Goal: Transaction & Acquisition: Purchase product/service

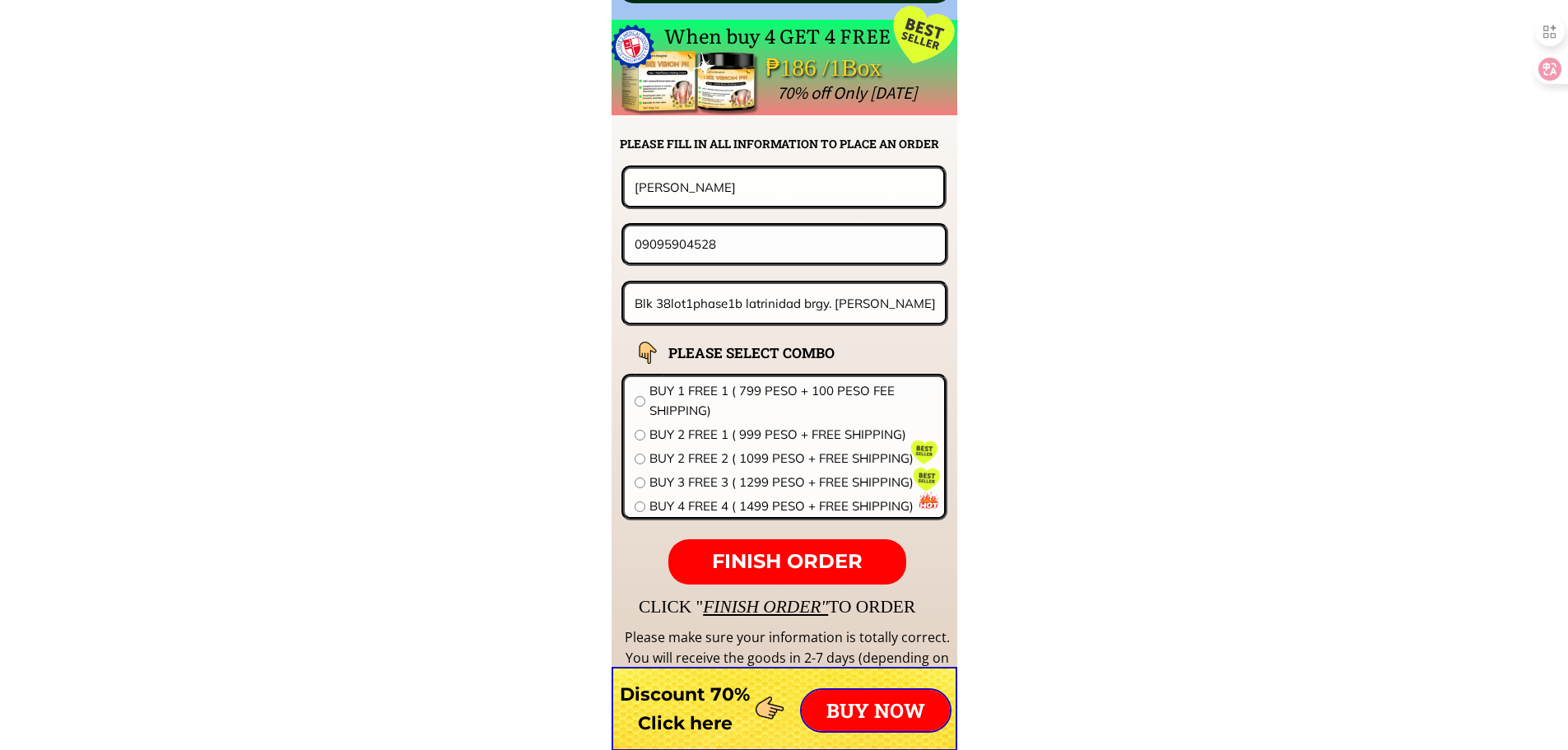
scroll to position [12923, 0]
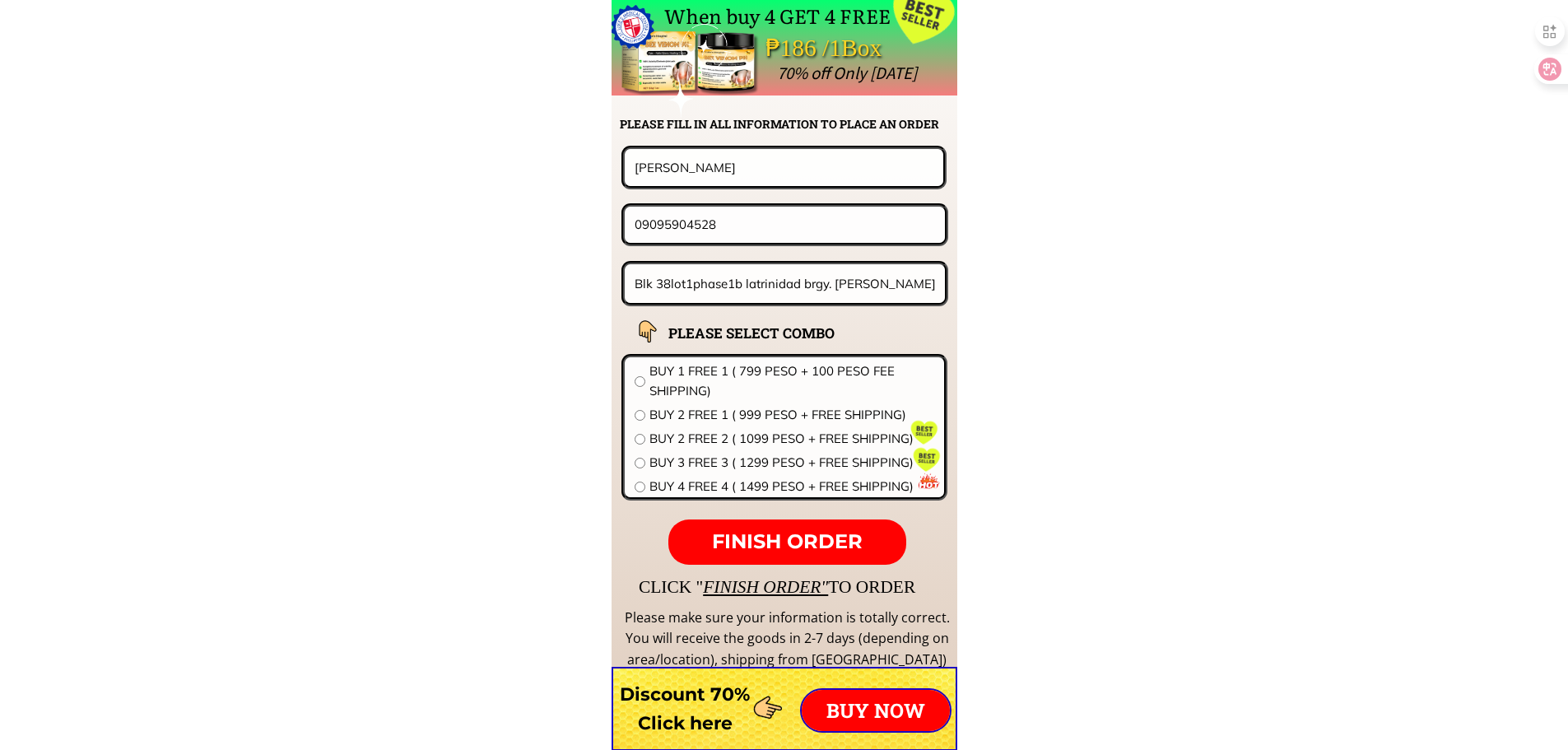
drag, startPoint x: 650, startPoint y: 170, endPoint x: 637, endPoint y: 173, distance: 13.3
click at [637, 173] on input "[PERSON_NAME]" at bounding box center [784, 168] width 307 height 37
drag, startPoint x: 716, startPoint y: 216, endPoint x: 368, endPoint y: 221, distance: 348.0
paste input "Preciosa Tia"
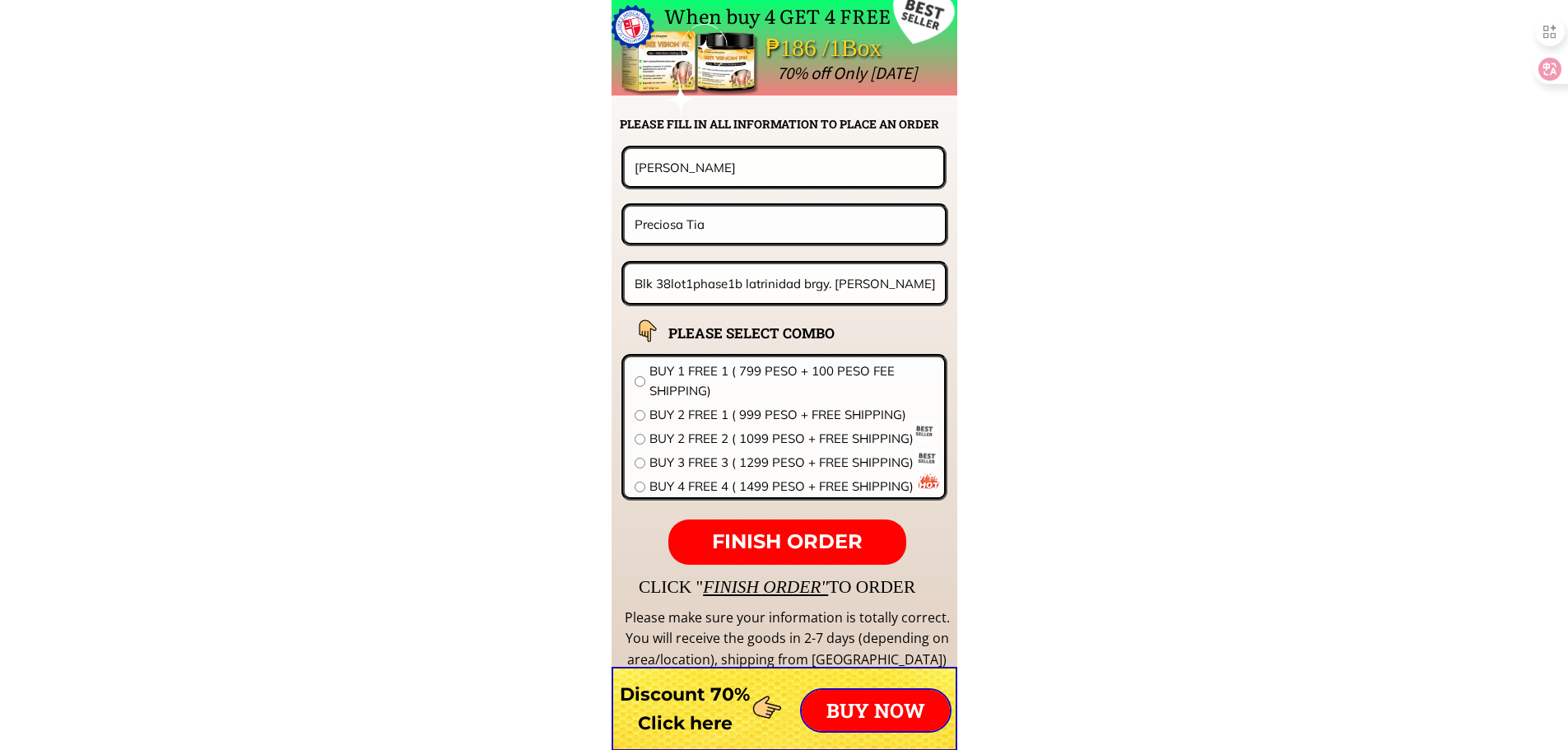
type input "Preciosa Tia"
drag, startPoint x: 699, startPoint y: 176, endPoint x: 421, endPoint y: 175, distance: 278.0
paste input "Preciosa Tia"
type input "Preciosa Tia"
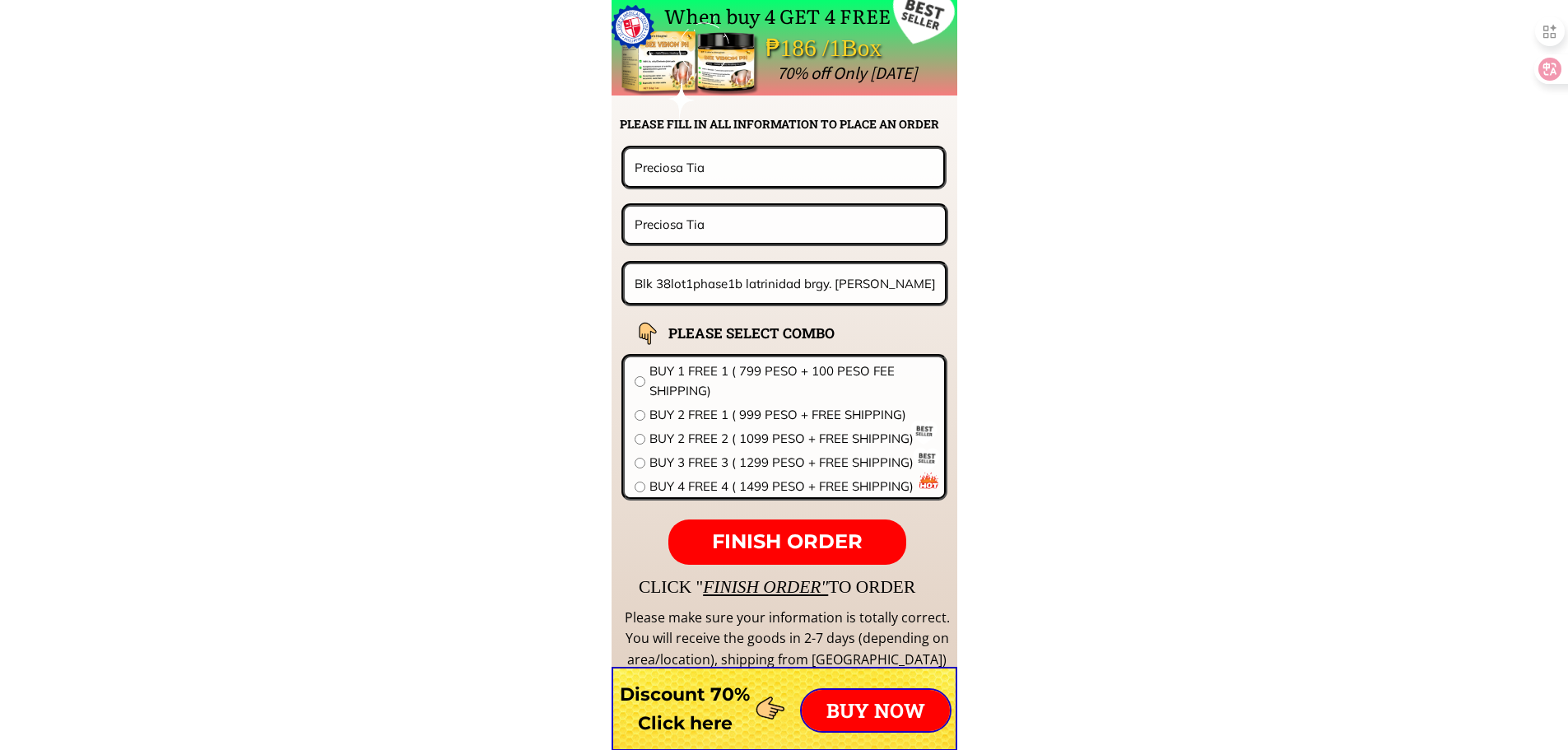
paste input "0905 098 7849"
drag, startPoint x: 749, startPoint y: 226, endPoint x: 482, endPoint y: 221, distance: 267.0
click at [699, 238] on input "0905 098 7849" at bounding box center [784, 224] width 309 height 36
type input "09050987849"
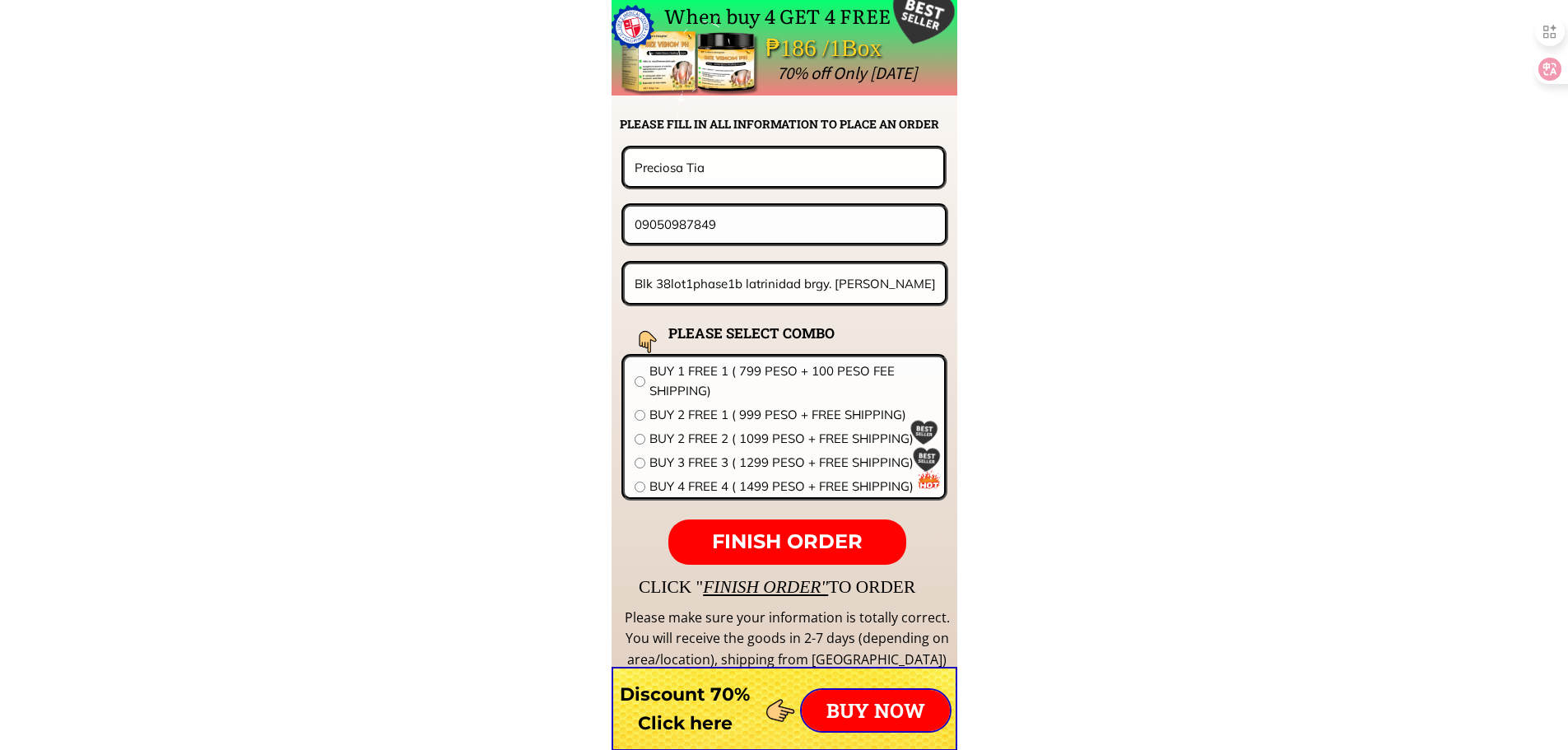
click at [708, 286] on input "Blk 38lot1phase1b latrinidad brgy. Cabuco trece martires cavite" at bounding box center [785, 283] width 310 height 39
paste input "[PERSON_NAME],Motong,[GEOGRAPHIC_DATA] city"
type input "[PERSON_NAME],Motong,[GEOGRAPHIC_DATA] city"
click at [716, 459] on span "BUY 3 FREE 3 ( 1299 PESO + FREE SHIPPING)" at bounding box center [792, 463] width 285 height 20
radio input "true"
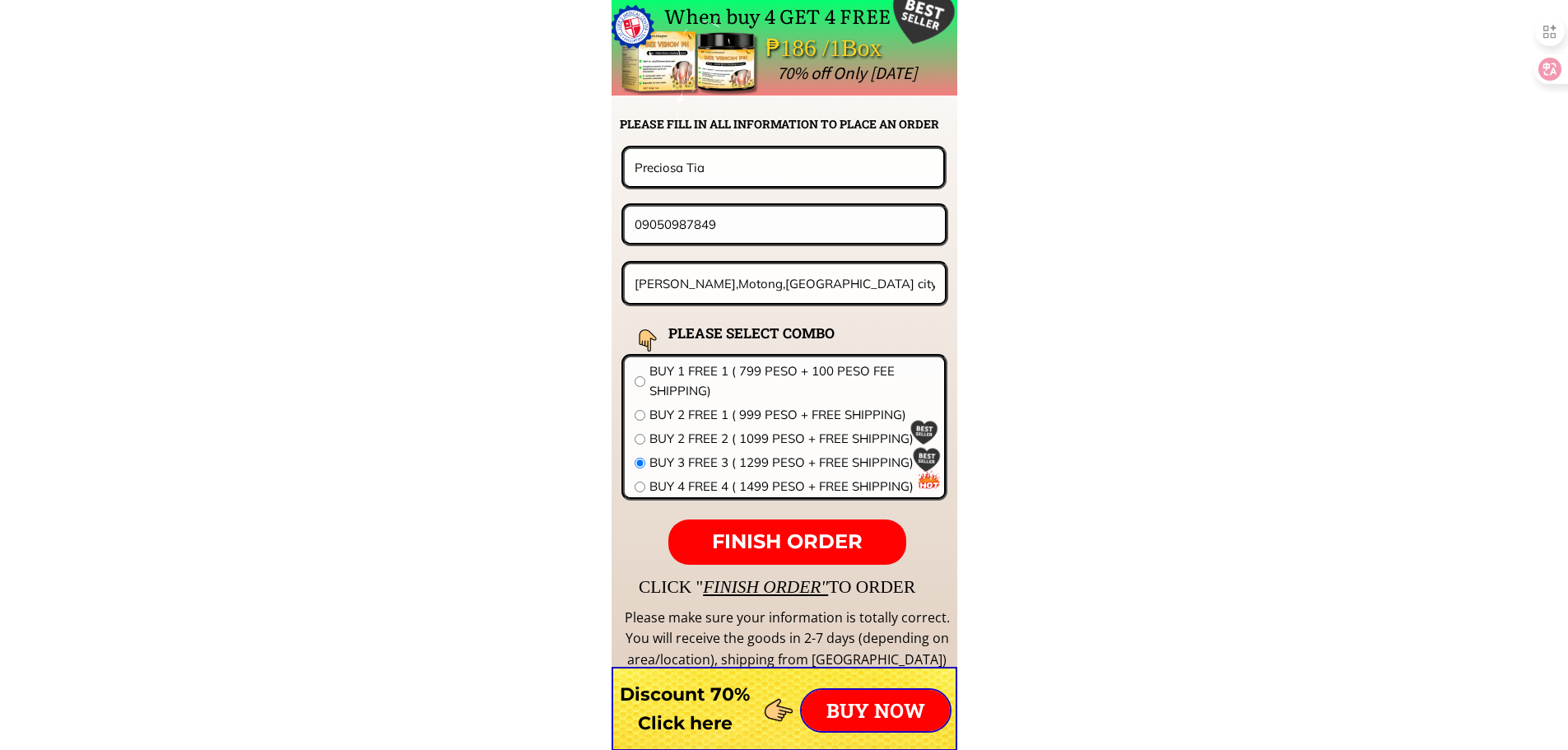
click at [754, 533] on span "FINISH ORDER" at bounding box center [787, 542] width 150 height 24
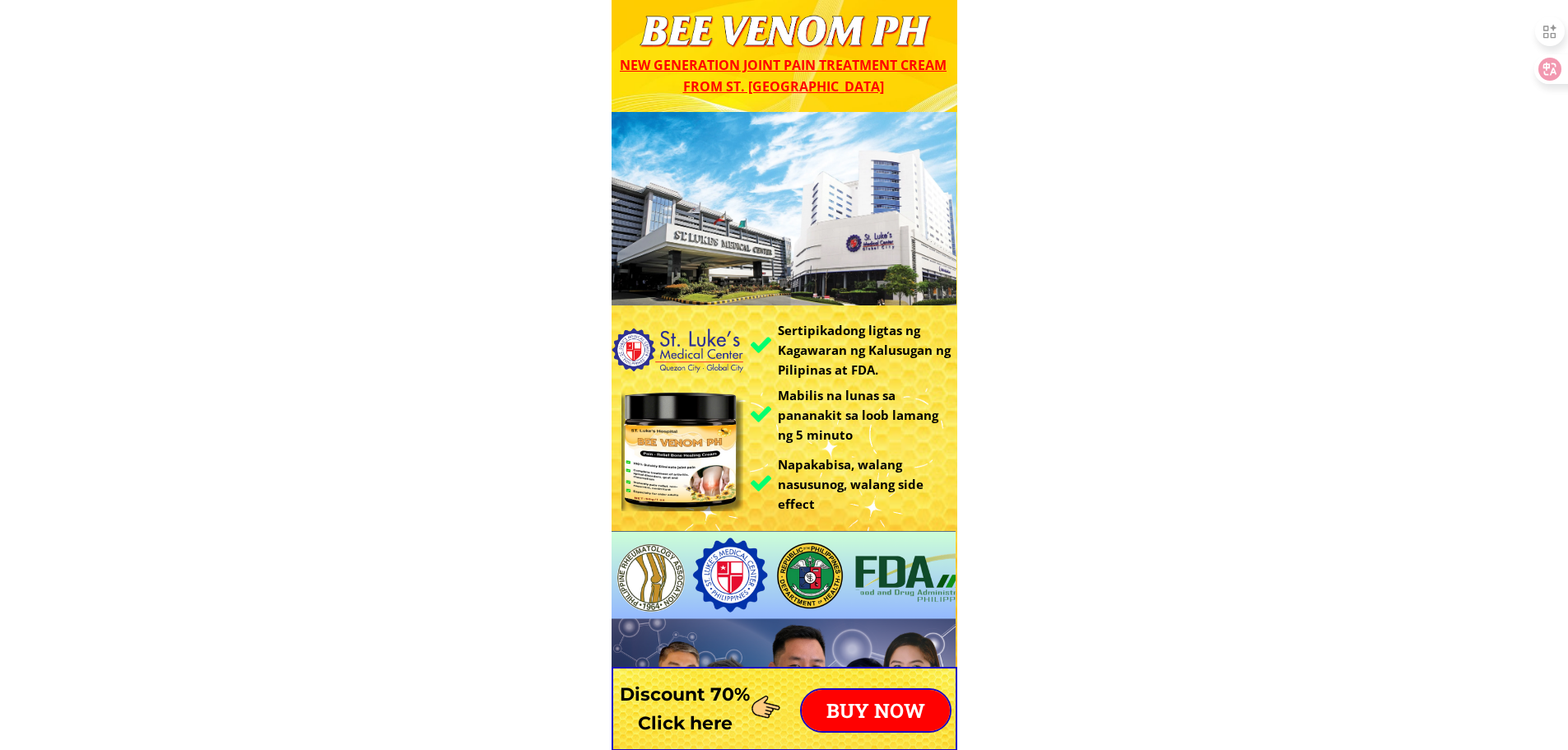
click at [894, 703] on p "BUY NOW" at bounding box center [876, 711] width 148 height 41
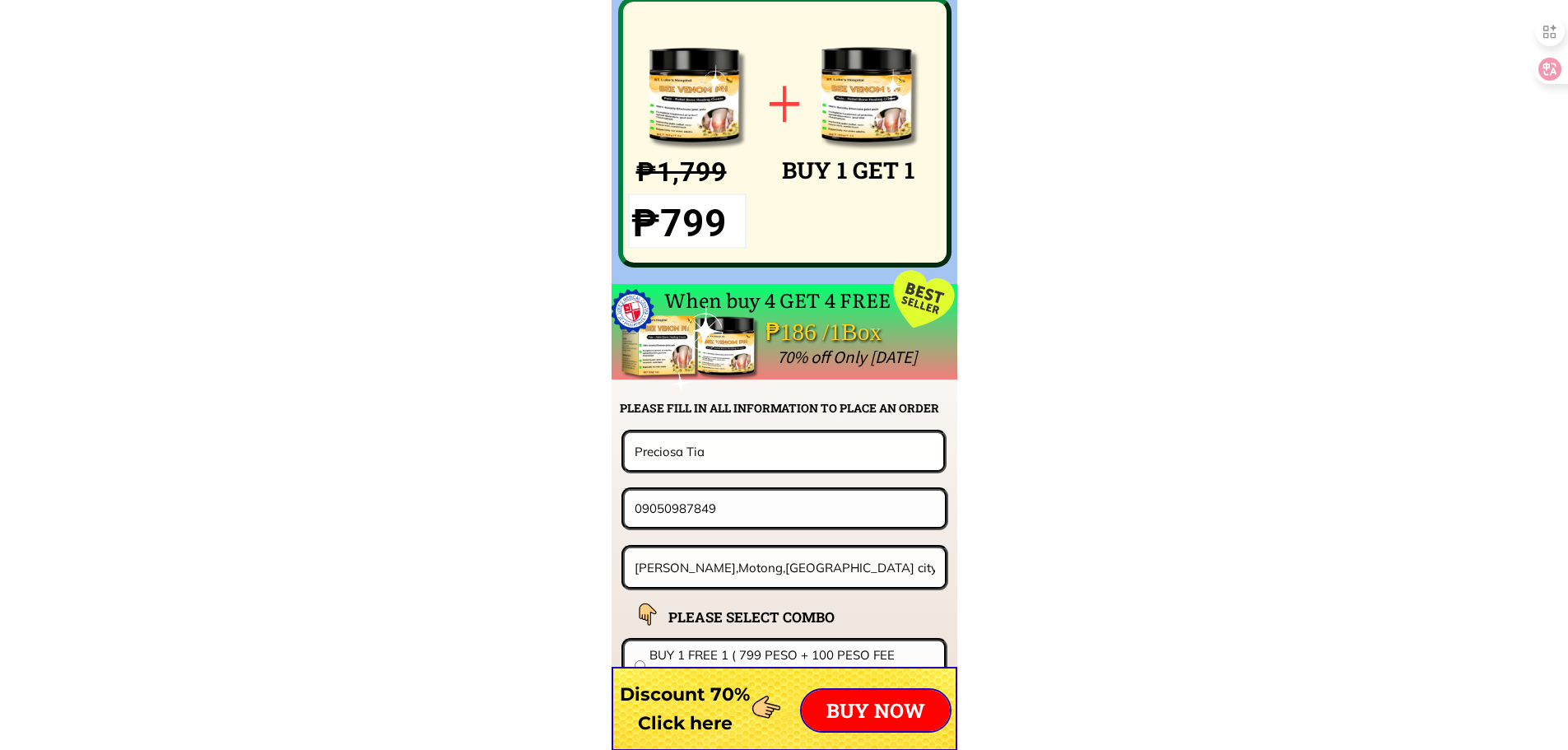
scroll to position [12923, 0]
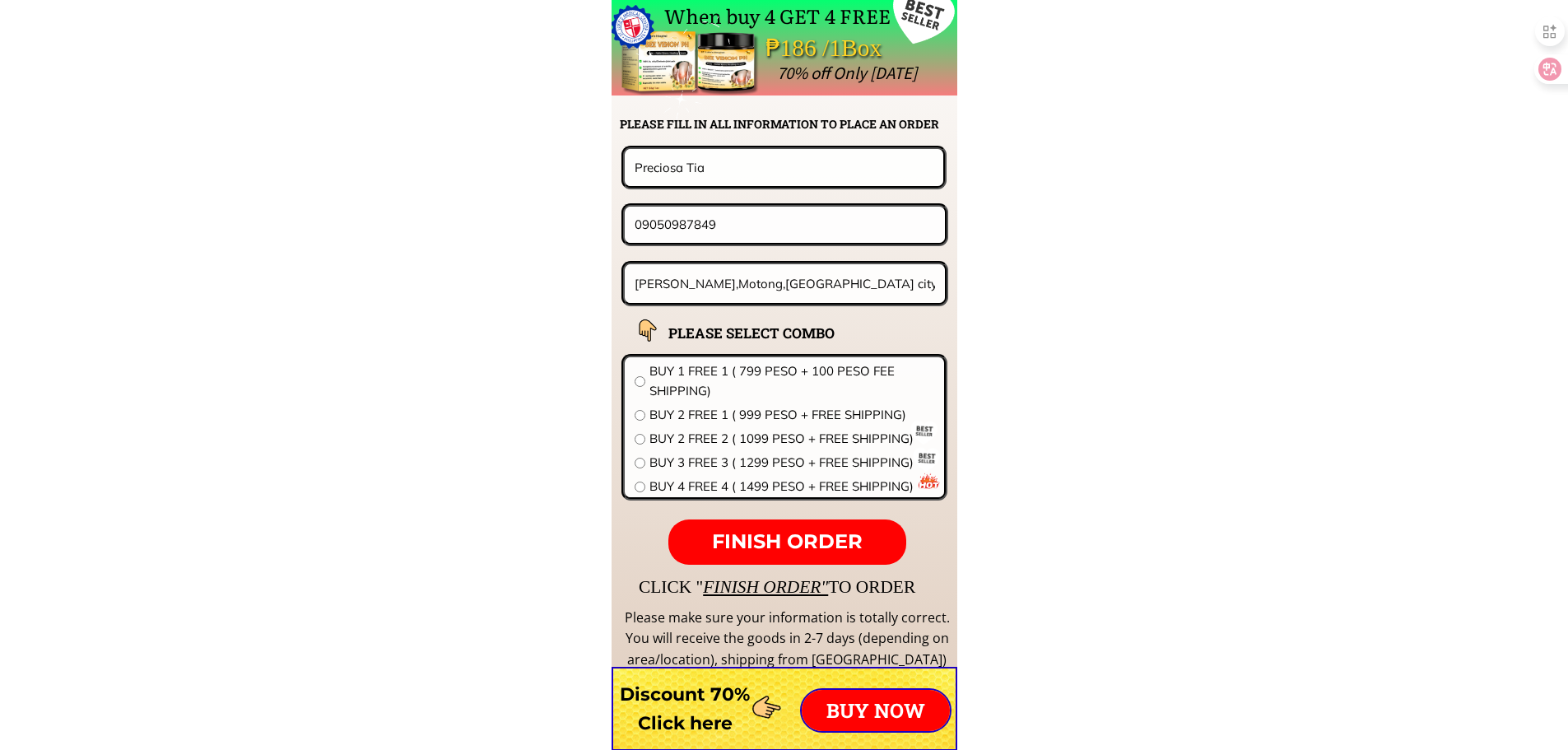
drag, startPoint x: 695, startPoint y: 224, endPoint x: 422, endPoint y: 220, distance: 273.0
paste input "350166152"
type input "09350166152"
drag, startPoint x: 742, startPoint y: 281, endPoint x: 223, endPoint y: 258, distance: 519.5
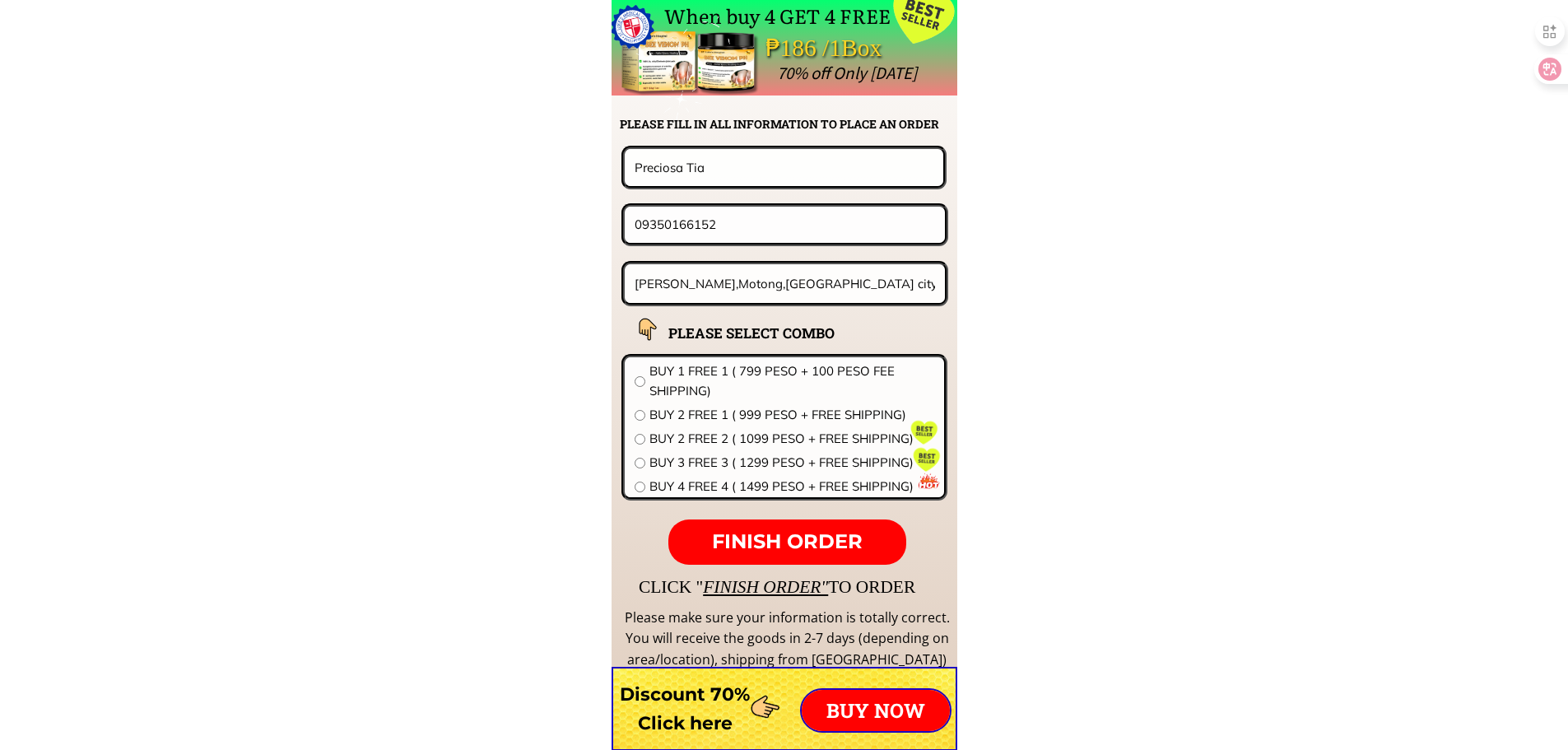
paste input "Gogon [PERSON_NAME]"
type input "Gogon [PERSON_NAME]"
drag, startPoint x: 540, startPoint y: 191, endPoint x: 377, endPoint y: 222, distance: 165.9
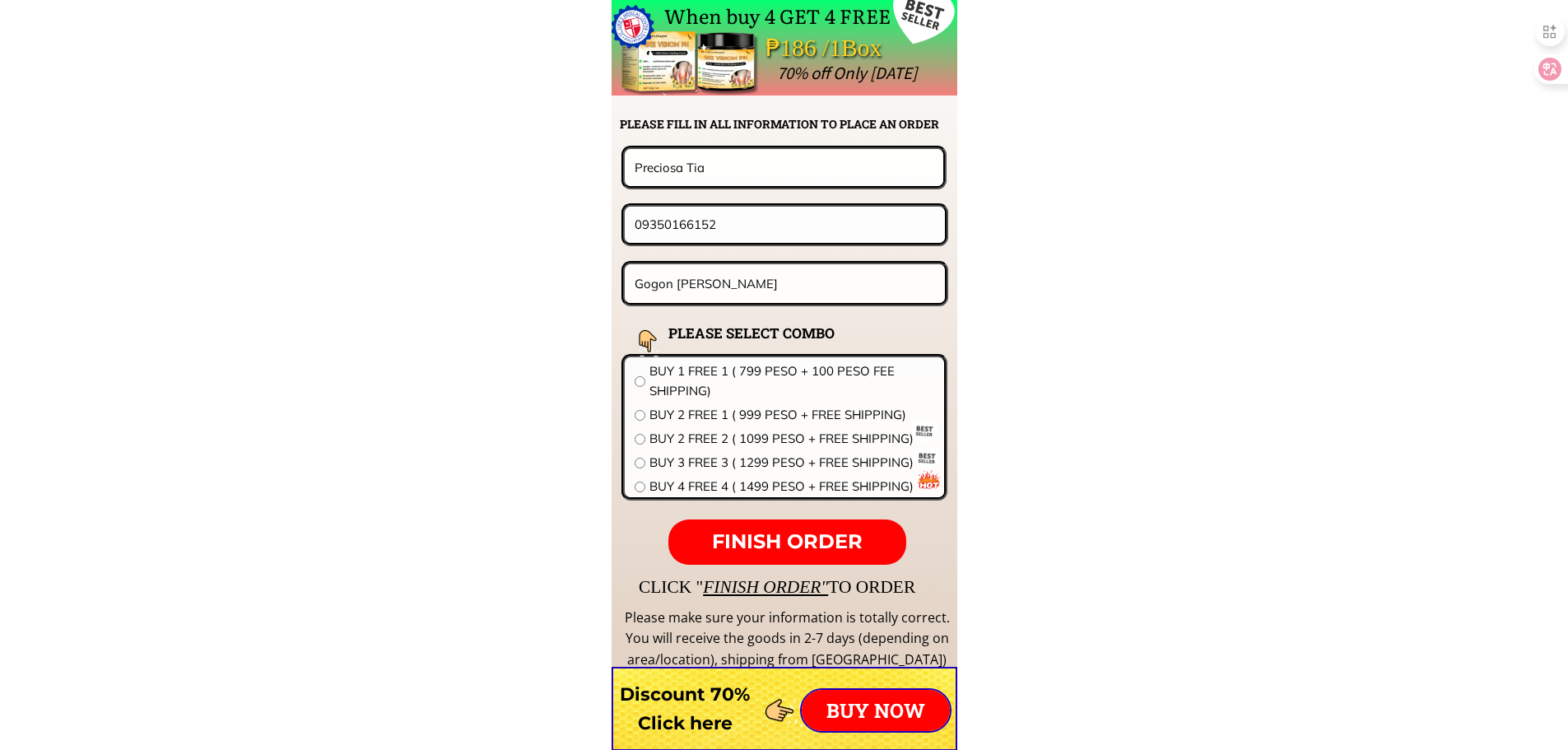
paste input "erpetua [DEMOGRAPHIC_DATA]"
type input "Perpetua [DEMOGRAPHIC_DATA]"
click at [729, 382] on span "BUY 1 FREE 1 ( 799 PESO + 100 PESO FEE SHIPPING)" at bounding box center [792, 381] width 285 height 39
radio input "true"
click at [771, 520] on p "FINISH ORDER" at bounding box center [786, 543] width 237 height 46
